Goal: Communication & Community: Answer question/provide support

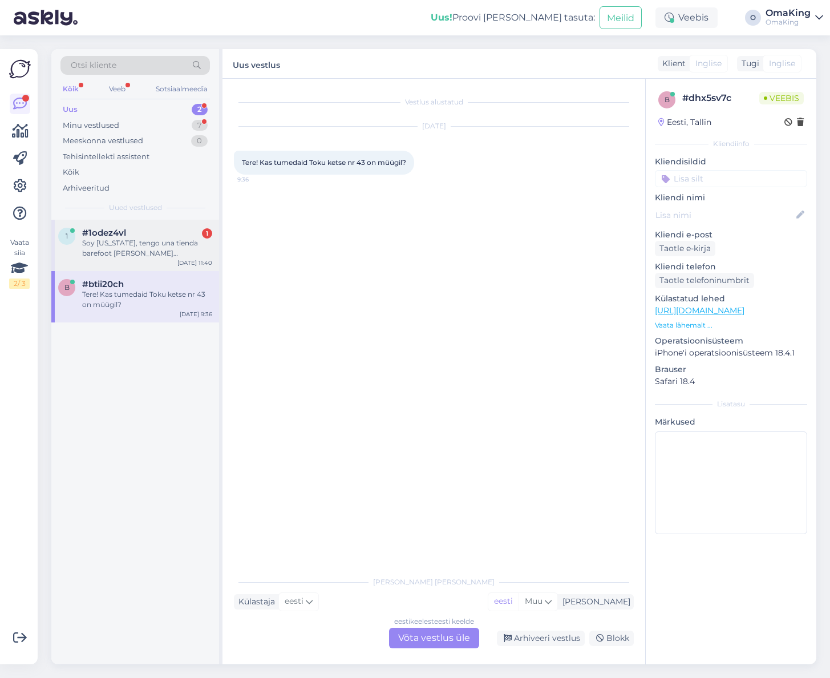
click at [175, 244] on font "Soy [US_STATE], tengo una tienda barefoot [PERSON_NAME][GEOGRAPHIC_DATA], [GEOG…" at bounding box center [140, 264] width 116 height 50
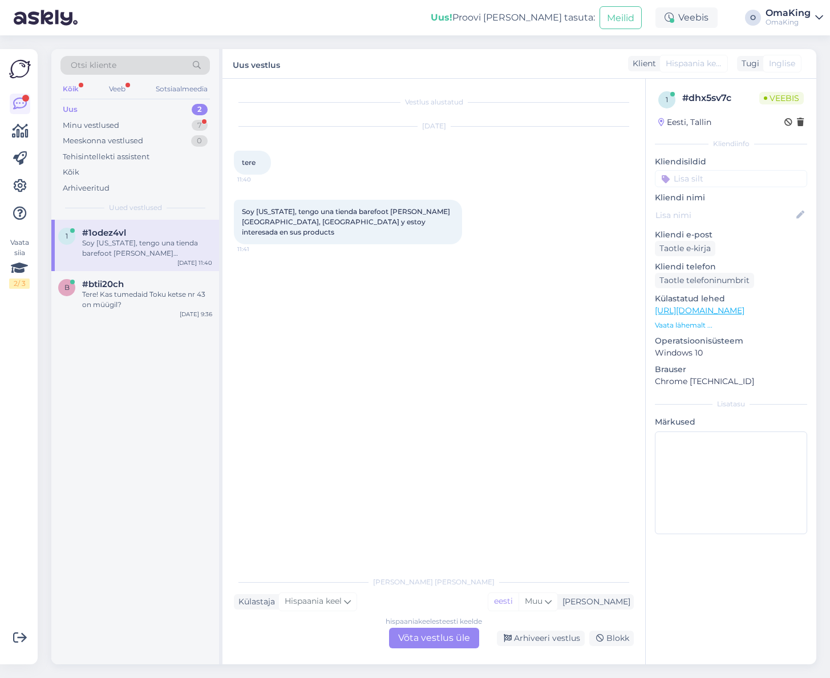
click at [413, 635] on font "Võta vestlus üle" at bounding box center [434, 637] width 72 height 11
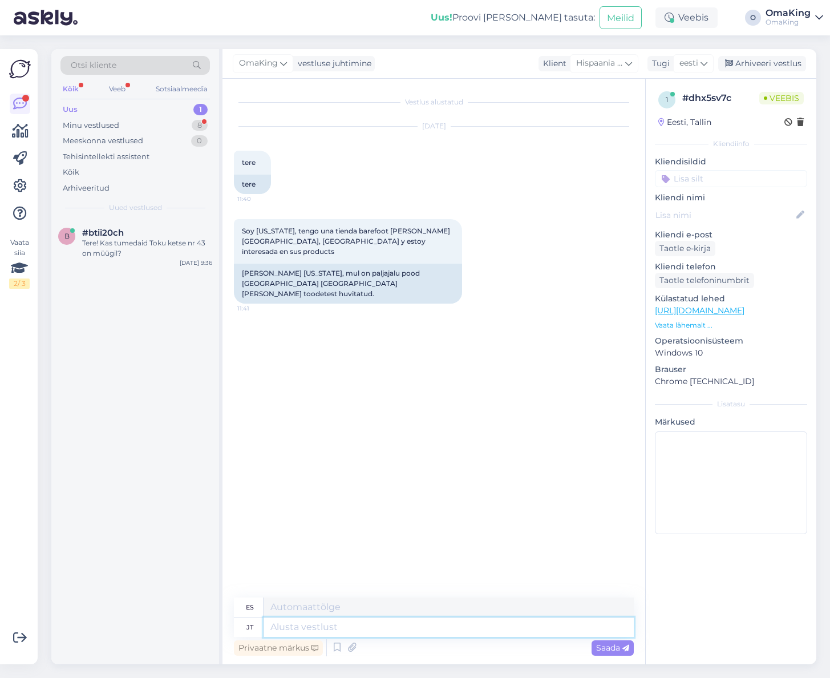
click at [313, 627] on textarea at bounding box center [449, 627] width 370 height 19
type textarea "Tere,"
type textarea "Hola"
type textarea "Tere,"
type textarea "Hola,"
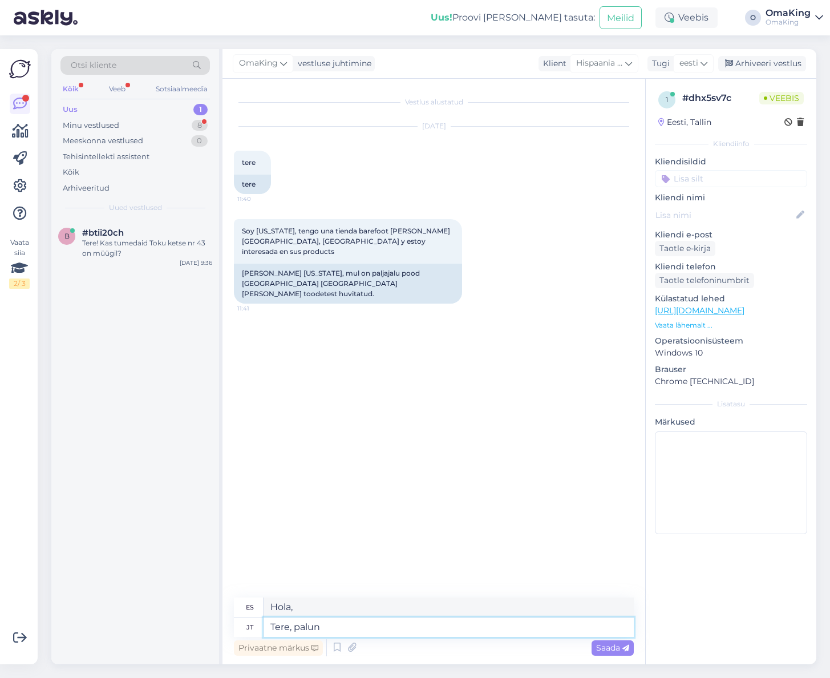
type textarea "Tere, palun"
type textarea "Hola por favor."
type textarea "Tere, palun kirjutage m"
type textarea "Hola, por favor escribe."
type textarea "Tere, palun kirjutage meilile"
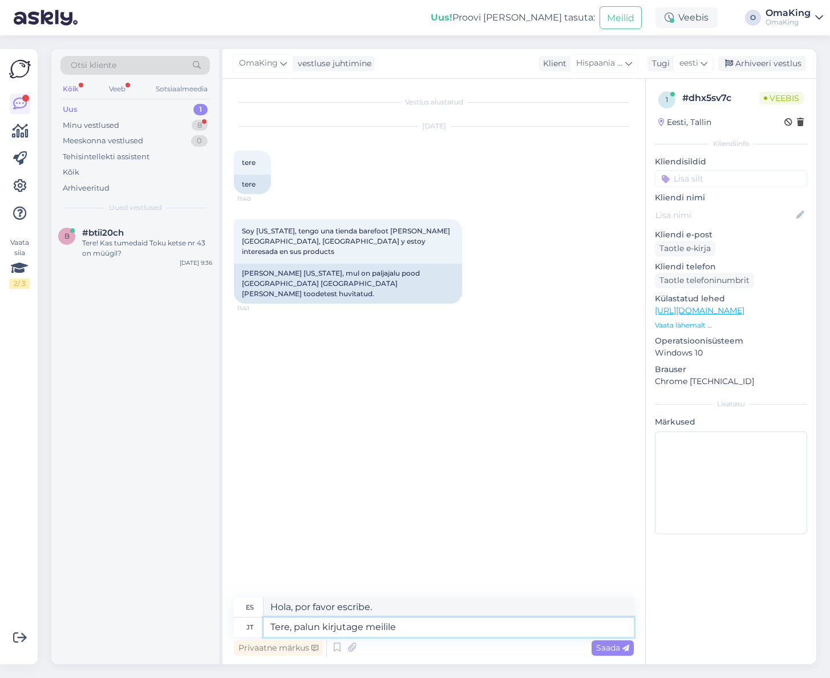
type textarea "Hola, por favor escríbeme por correo electrónico."
type textarea "Tere, palun kirjutage meilile [EMAIL_ADDRESS][DOMAIN_NAME]"
type textarea "Hola, por favor escribe a [EMAIL_ADDRESS][DOMAIN_NAME]"
type textarea "Tere, palun kirjutage meilile [EMAIL_ADDRESS][DOMAIN_NAME]"
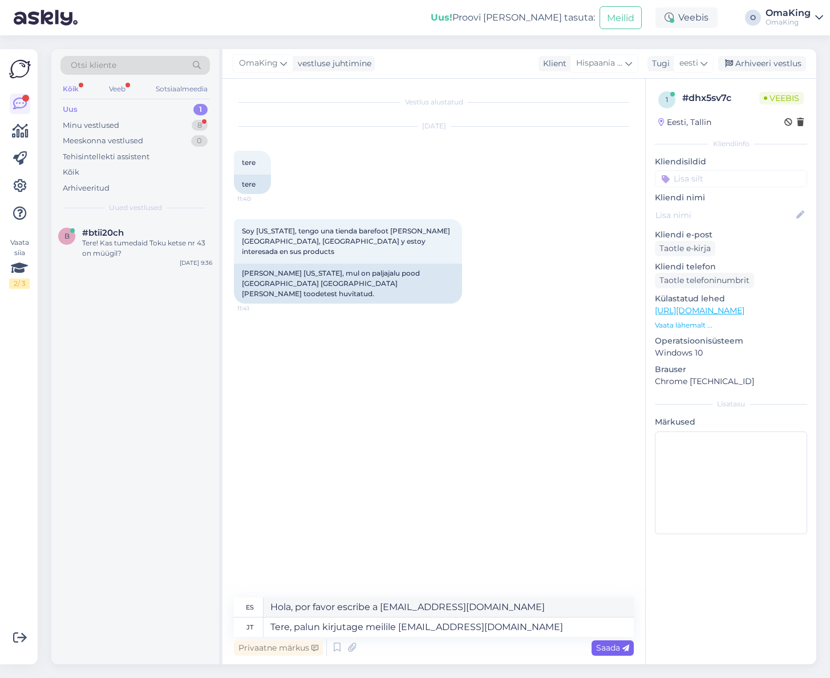
click at [602, 651] on font "Saada" at bounding box center [608, 648] width 24 height 10
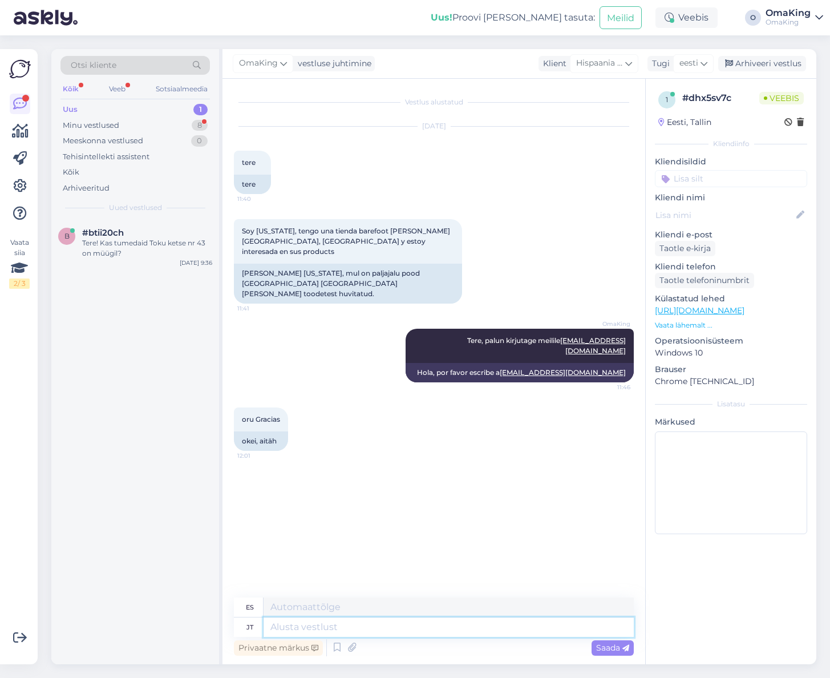
click at [298, 630] on textarea at bounding box center [449, 627] width 370 height 19
click at [75, 106] on font "Uus" at bounding box center [70, 108] width 15 height 9
click at [82, 124] on font "Minu vestlused" at bounding box center [91, 124] width 57 height 9
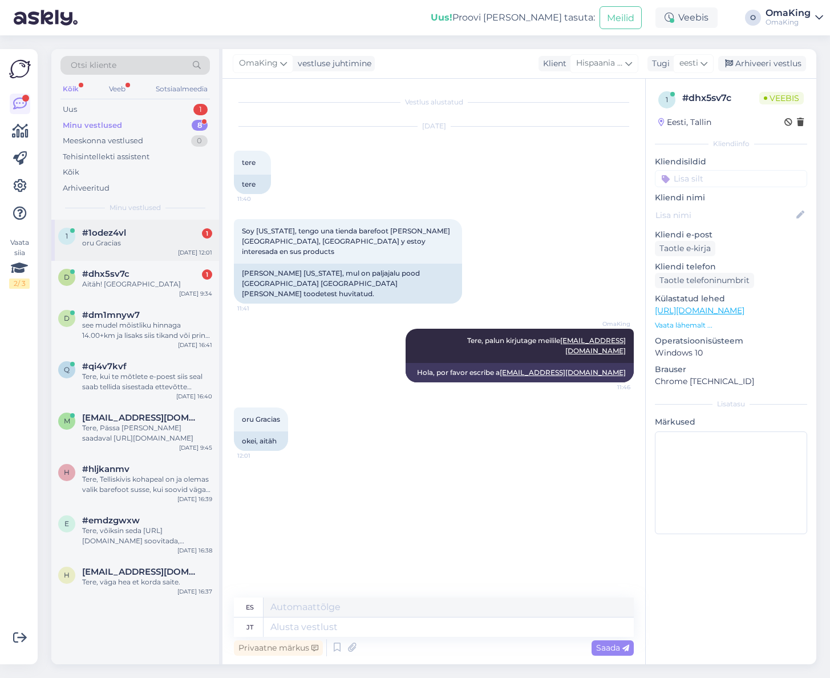
click at [111, 241] on font "oru Gracias" at bounding box center [101, 243] width 39 height 9
click at [290, 629] on textarea at bounding box center [449, 627] width 370 height 19
click at [119, 288] on div "Aitäh! [GEOGRAPHIC_DATA]" at bounding box center [147, 284] width 130 height 10
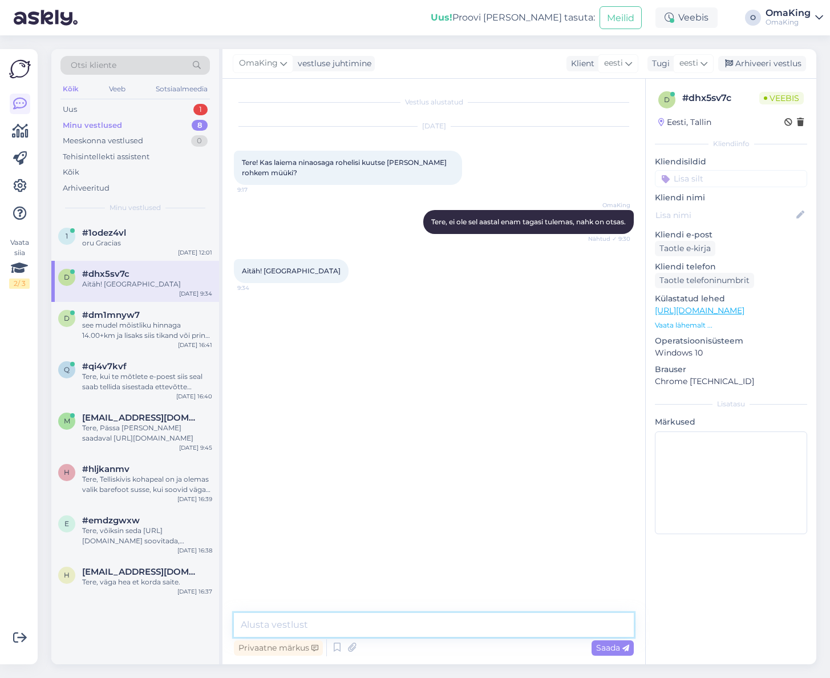
click at [263, 625] on textarea at bounding box center [434, 625] width 400 height 24
click at [126, 326] on font "see mudel mõistliku hinnaga 14.00+km ja lisaks siis tikand või print, mida siis…" at bounding box center [146, 335] width 128 height 29
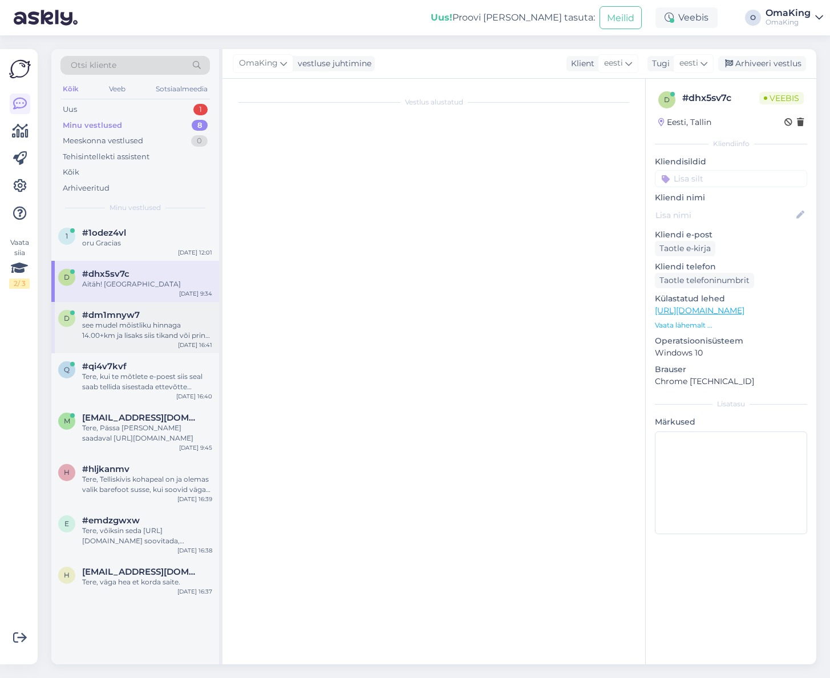
scroll to position [10, 0]
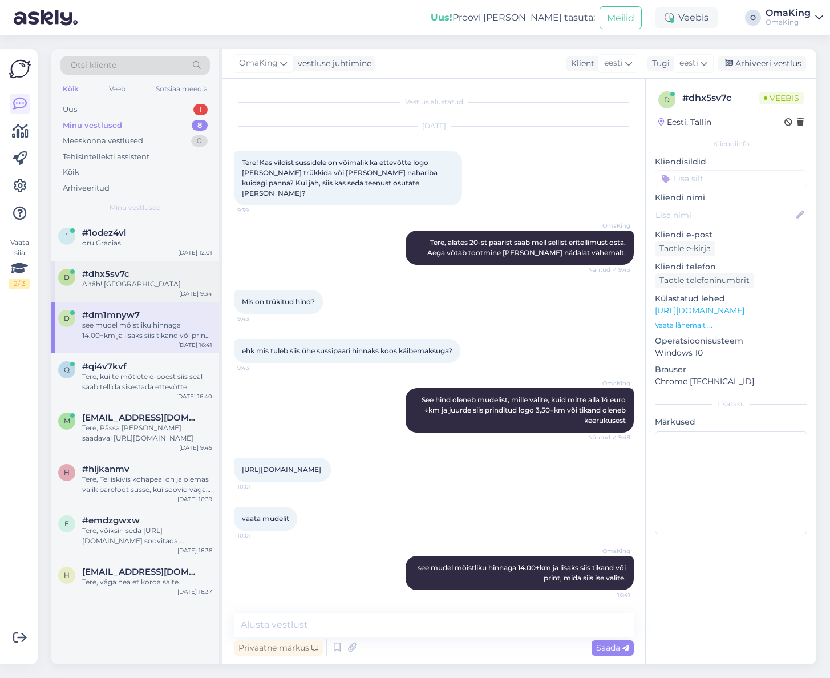
click at [116, 284] on font "Aitäh! [GEOGRAPHIC_DATA]" at bounding box center [131, 284] width 99 height 9
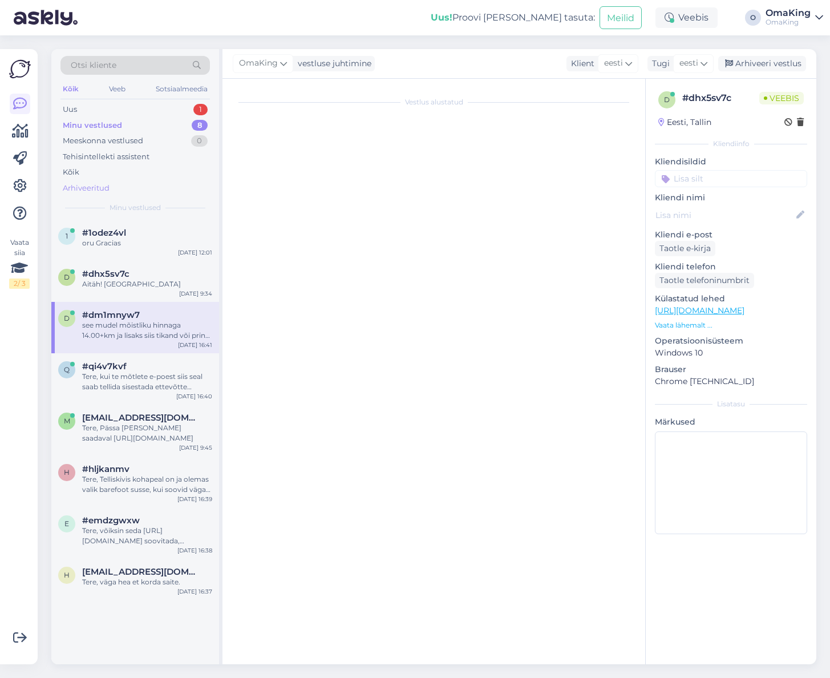
scroll to position [0, 0]
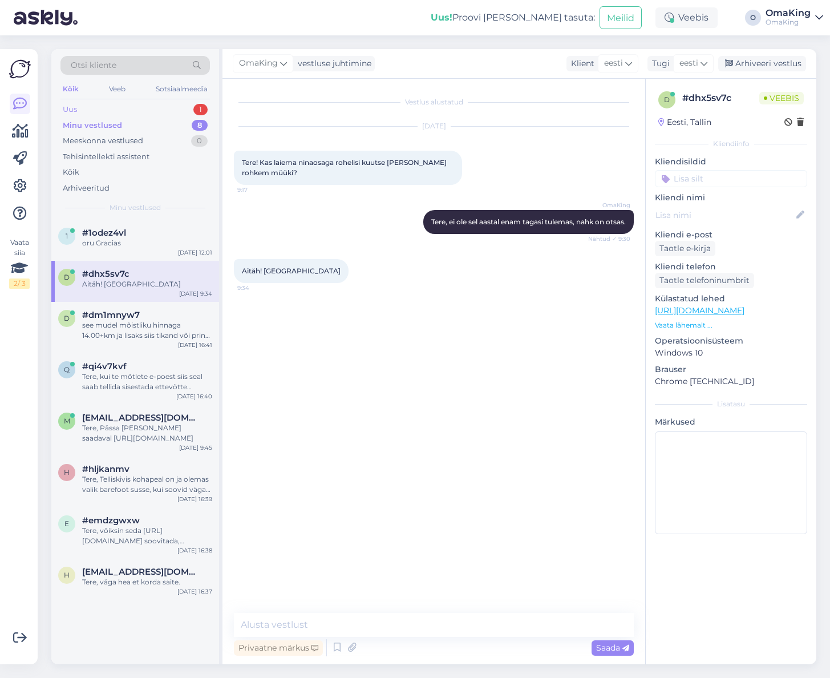
click at [71, 107] on font "Uus" at bounding box center [70, 108] width 14 height 9
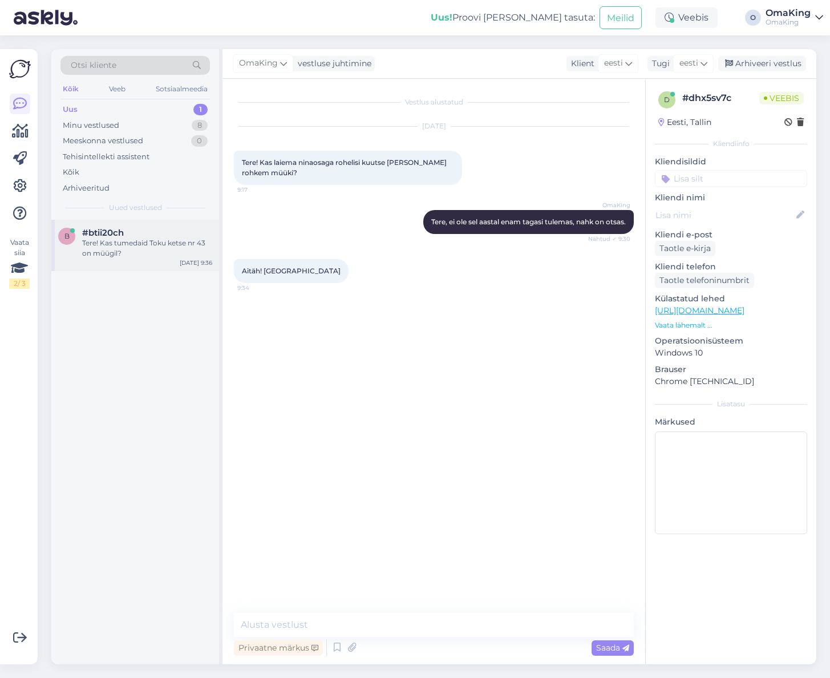
click at [122, 241] on font "Tere! Kas tumedaid Toku ketse nr 43 on müügil?" at bounding box center [143, 248] width 123 height 19
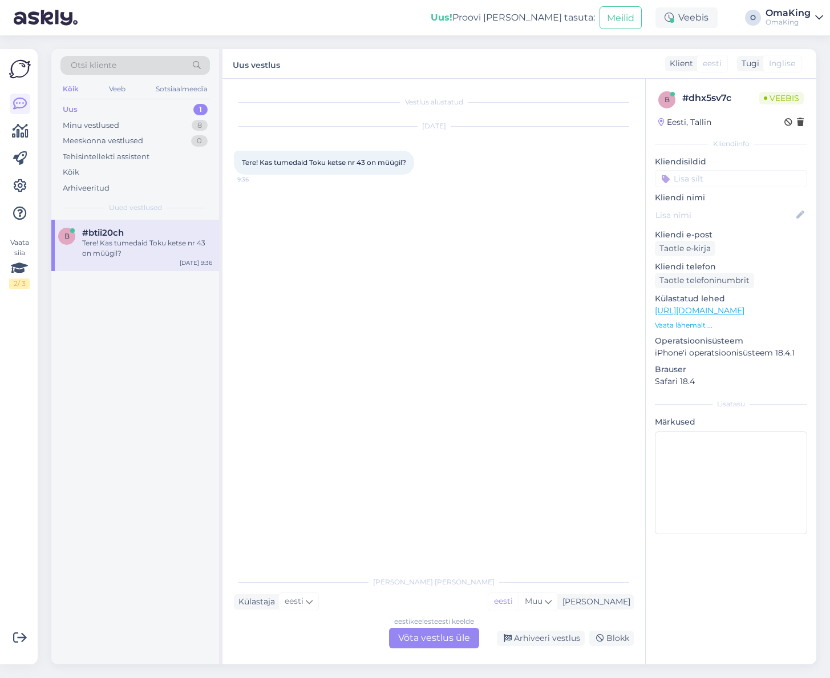
click at [421, 641] on font "Võta vestlus üle" at bounding box center [434, 637] width 72 height 11
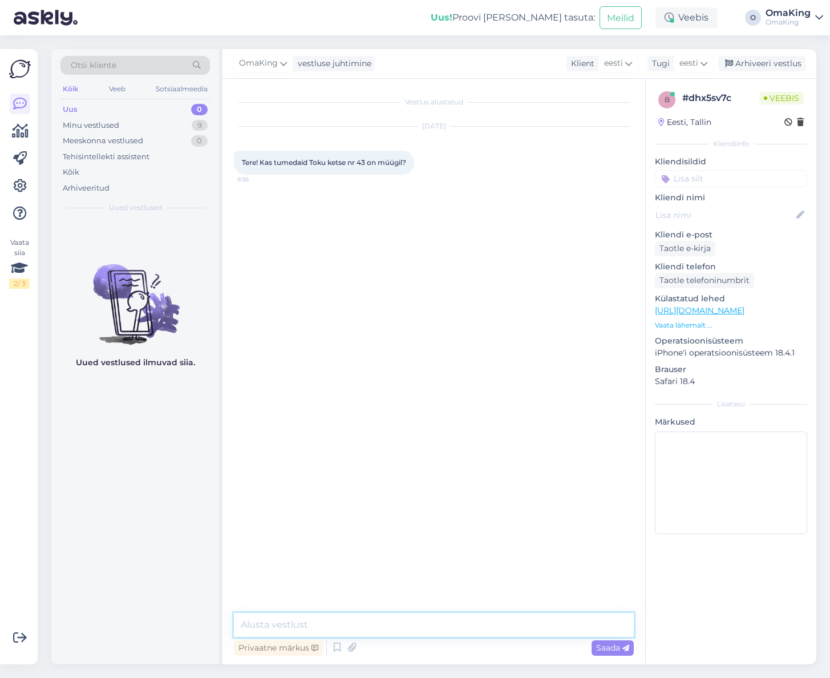
click at [305, 618] on textarea at bounding box center [434, 625] width 400 height 24
click at [261, 626] on textarea at bounding box center [434, 625] width 400 height 24
type textarea "Tere, [PERSON_NAME] tule enam juurde, materjalid on otsas."
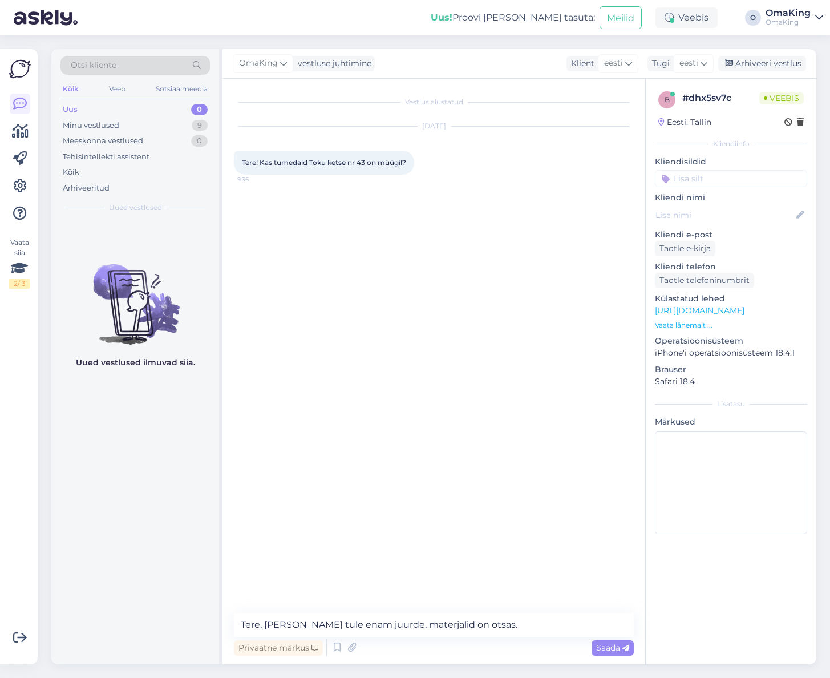
click at [595, 649] on div "Saada" at bounding box center [613, 647] width 42 height 15
